Goal: Task Accomplishment & Management: Manage account settings

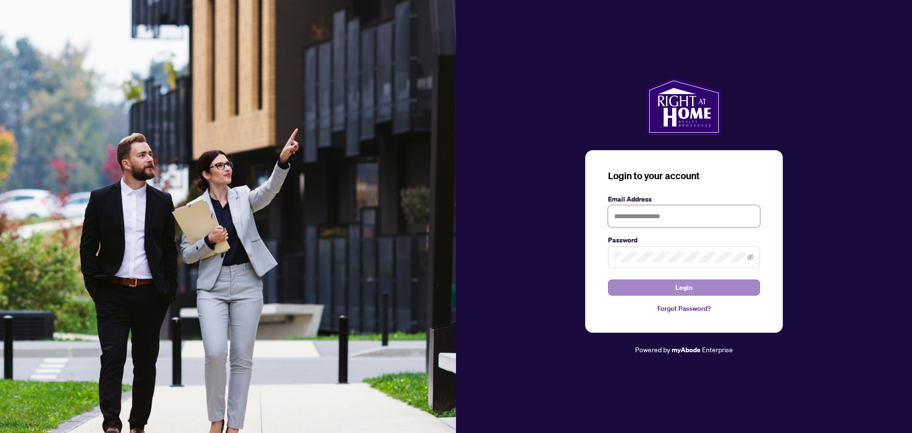
type input "**********"
click at [697, 290] on button "Login" at bounding box center [684, 287] width 152 height 16
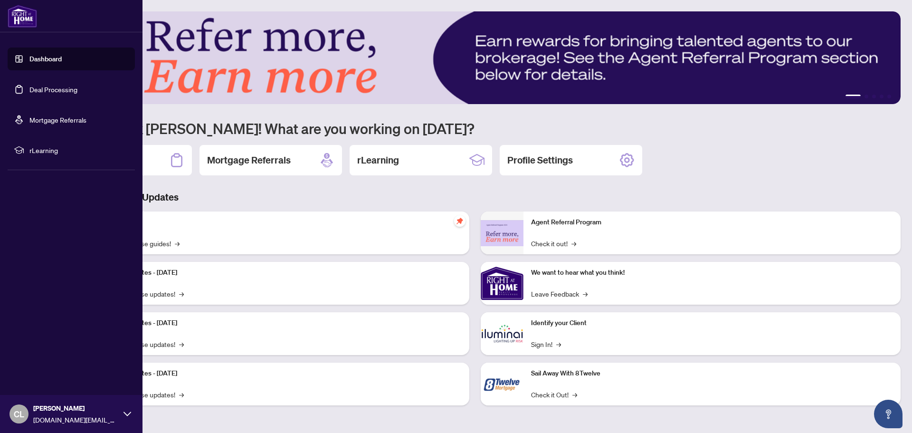
click at [29, 90] on link "Deal Processing" at bounding box center [53, 89] width 48 height 9
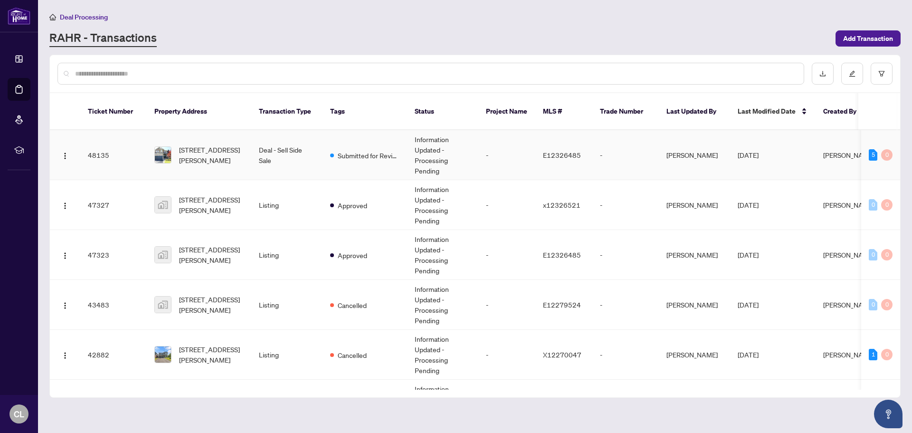
click at [239, 157] on td "[STREET_ADDRESS][PERSON_NAME]" at bounding box center [199, 155] width 104 height 50
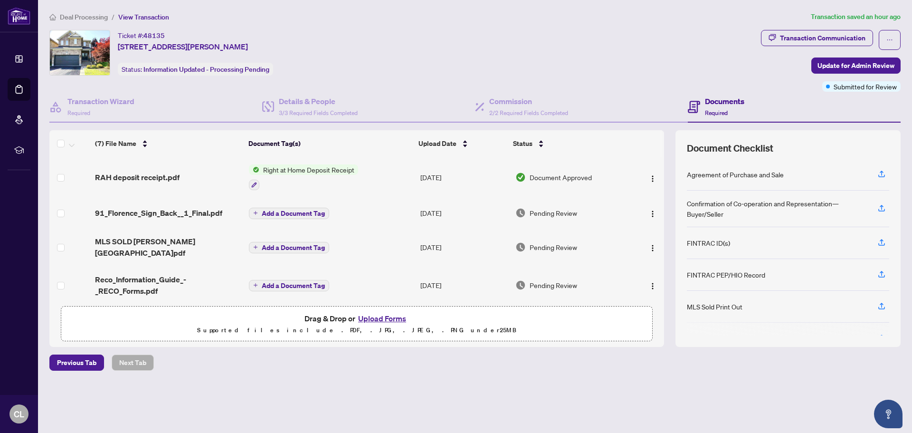
click at [297, 213] on span "Add a Document Tag" at bounding box center [293, 213] width 63 height 7
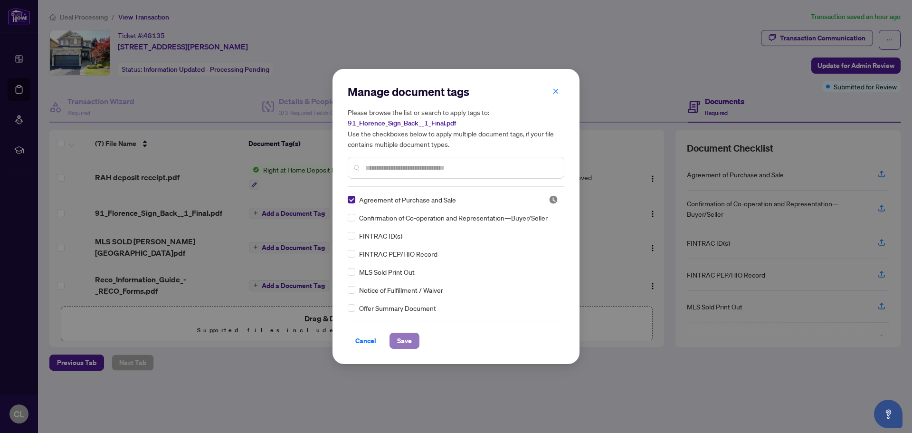
click at [405, 339] on span "Save" at bounding box center [404, 340] width 15 height 15
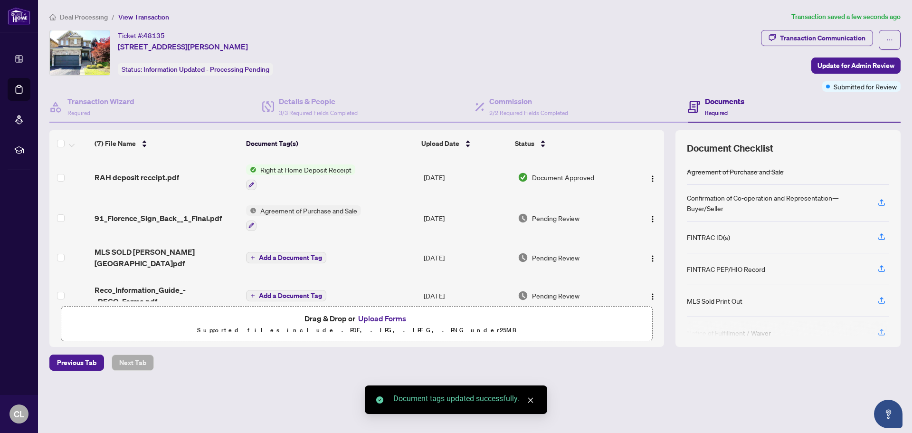
click at [282, 254] on span "Add a Document Tag" at bounding box center [290, 257] width 63 height 7
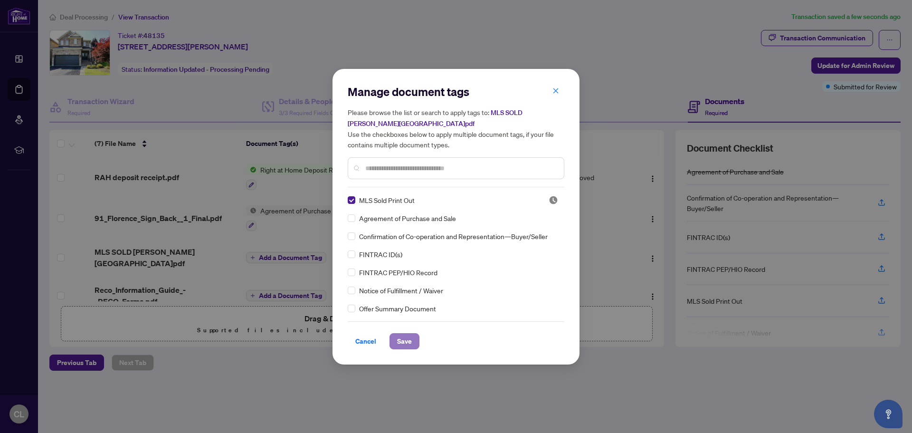
click at [398, 342] on span "Save" at bounding box center [404, 340] width 15 height 15
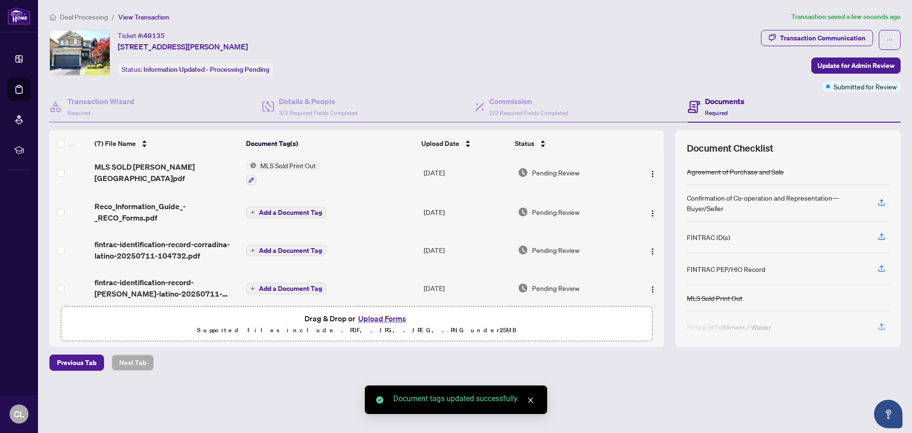
scroll to position [95, 0]
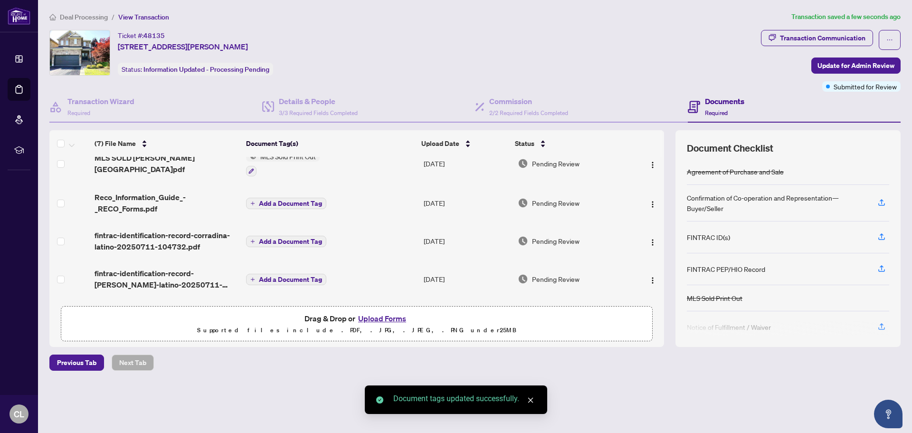
click at [293, 200] on span "Add a Document Tag" at bounding box center [290, 203] width 63 height 7
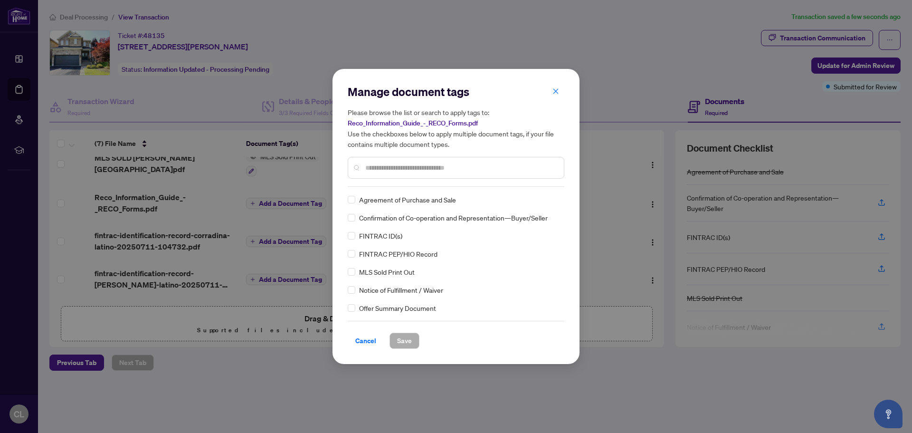
click at [383, 179] on div "Manage document tags Please browse the list or search to apply tags to: Reco_In…" at bounding box center [456, 135] width 217 height 103
click at [382, 170] on input "text" at bounding box center [460, 167] width 191 height 10
type input "****"
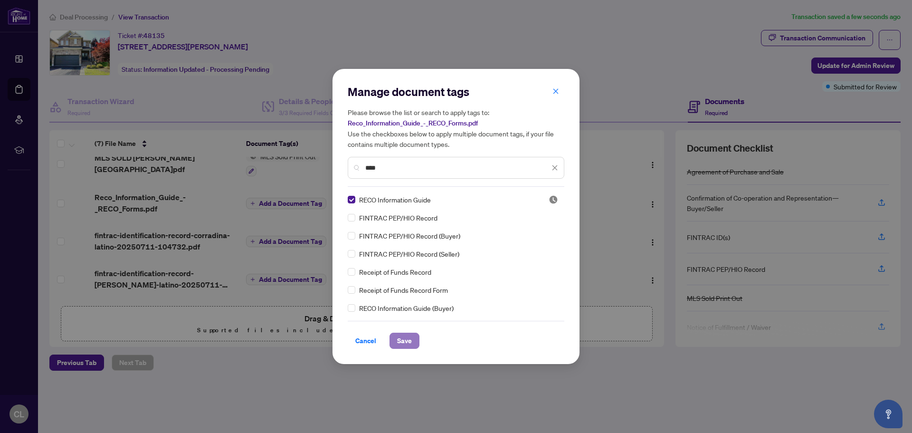
click at [404, 340] on span "Save" at bounding box center [404, 340] width 15 height 15
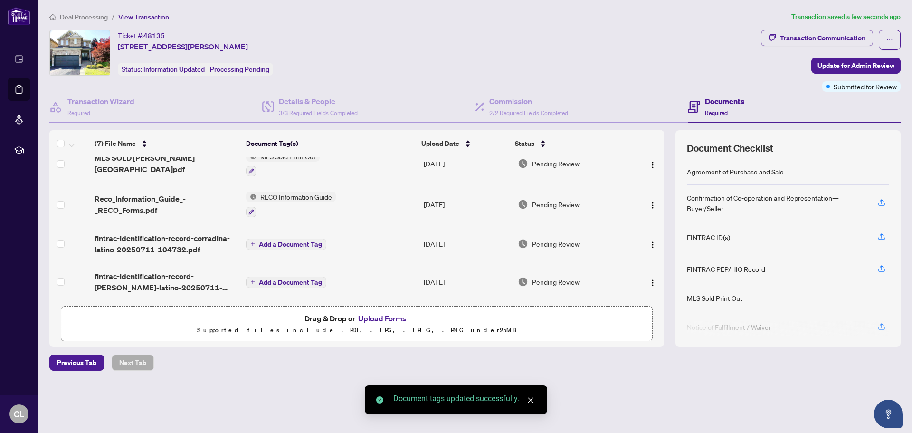
click at [279, 241] on span "Add a Document Tag" at bounding box center [290, 244] width 63 height 7
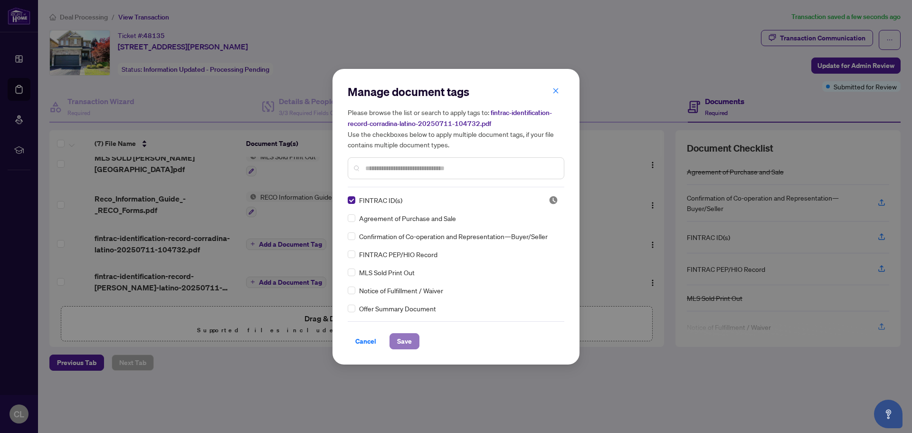
click at [403, 336] on span "Save" at bounding box center [404, 340] width 15 height 15
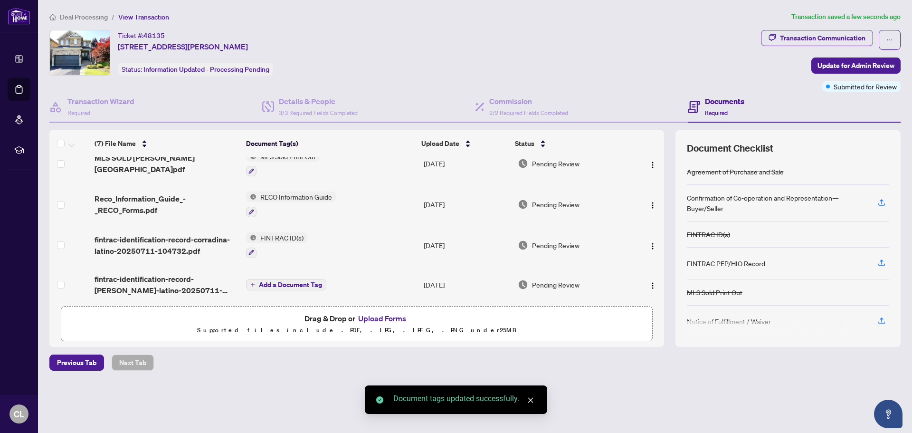
click at [251, 283] on button "Add a Document Tag" at bounding box center [286, 284] width 80 height 11
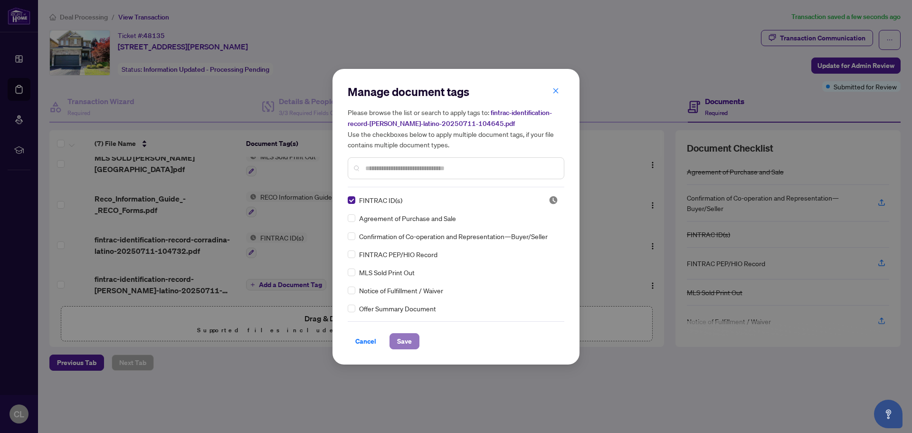
click at [403, 343] on span "Save" at bounding box center [404, 340] width 15 height 15
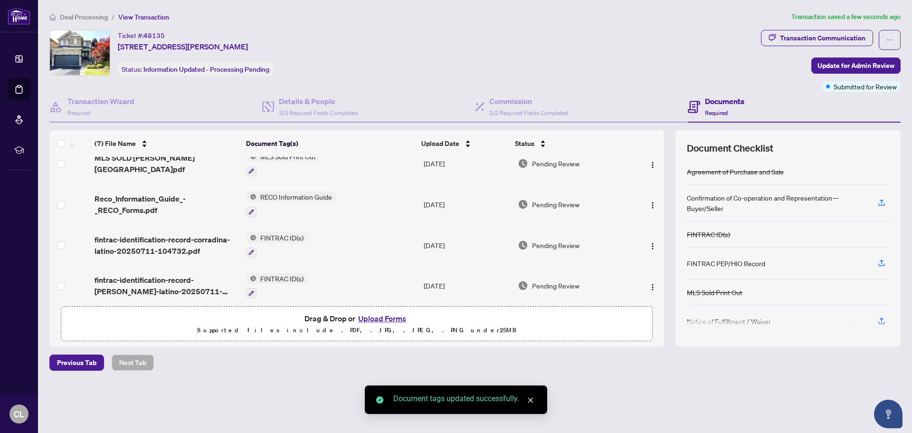
scroll to position [0, 0]
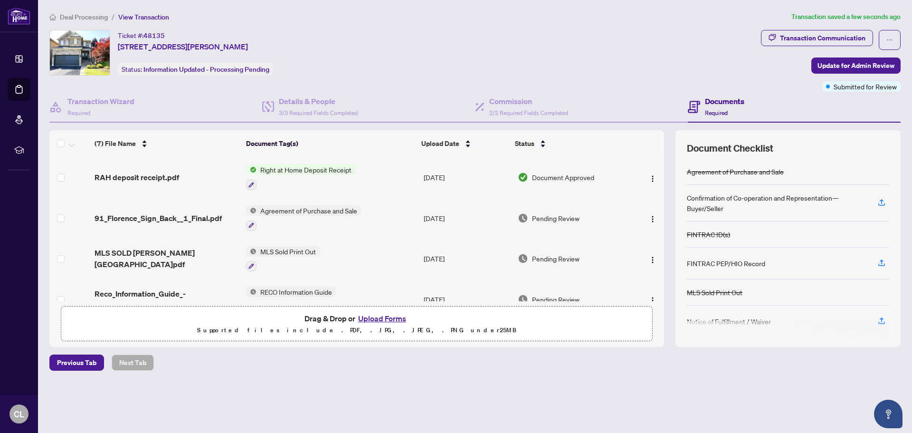
click at [302, 169] on span "Right at Home Deposit Receipt" at bounding box center [305, 169] width 99 height 10
click at [299, 217] on span "Right at Home Deposit Receipt" at bounding box center [305, 215] width 99 height 10
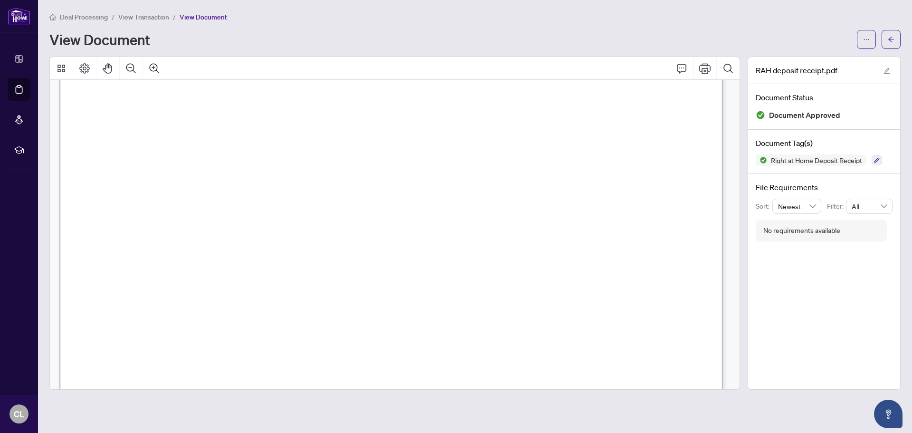
scroll to position [47, 0]
click at [706, 71] on icon "Print" at bounding box center [704, 68] width 11 height 10
